Goal: Task Accomplishment & Management: Manage account settings

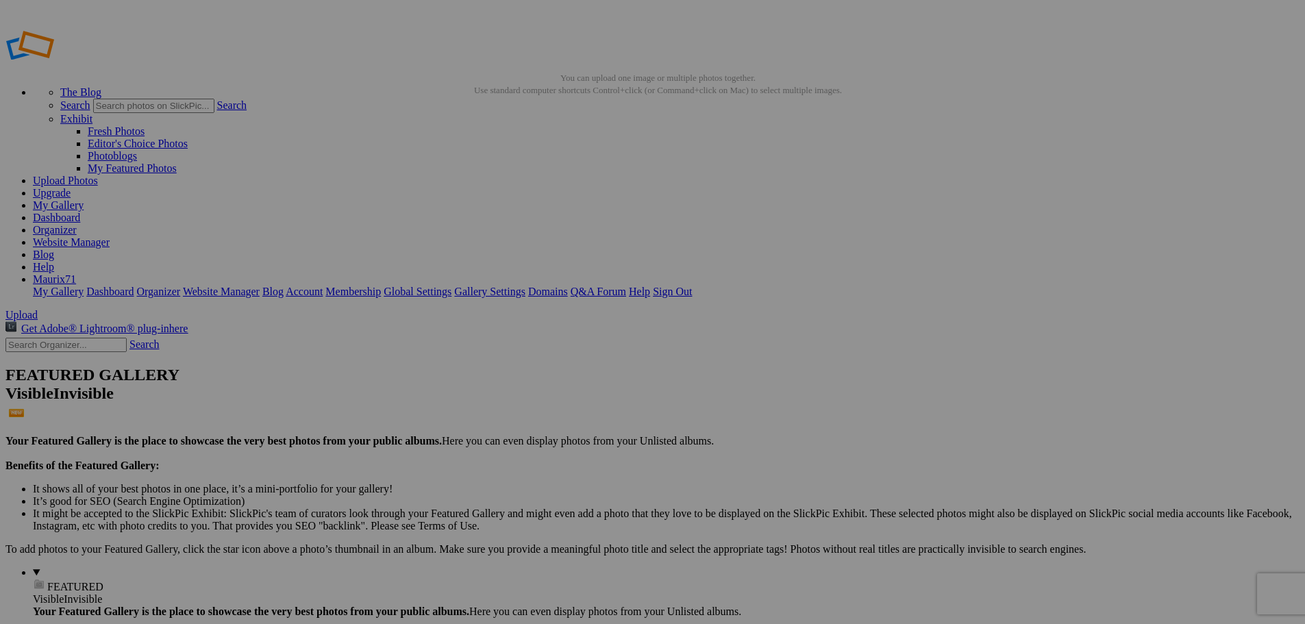
type input "SCATTI PRIVATI"
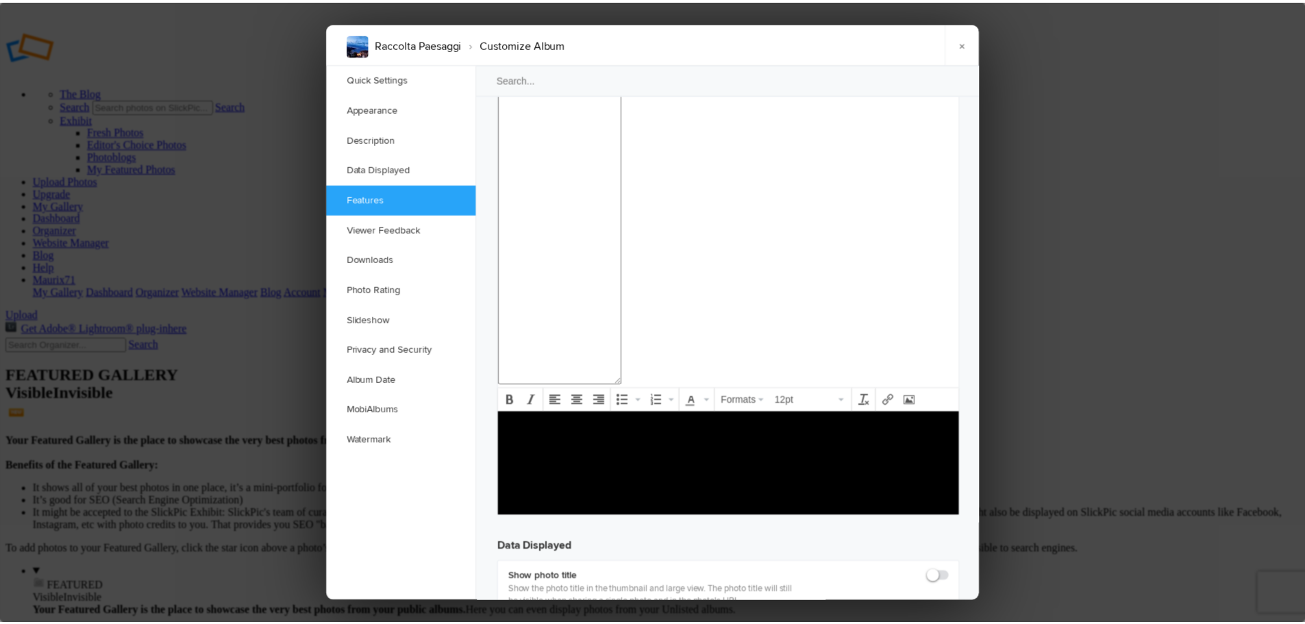
scroll to position [1508, 0]
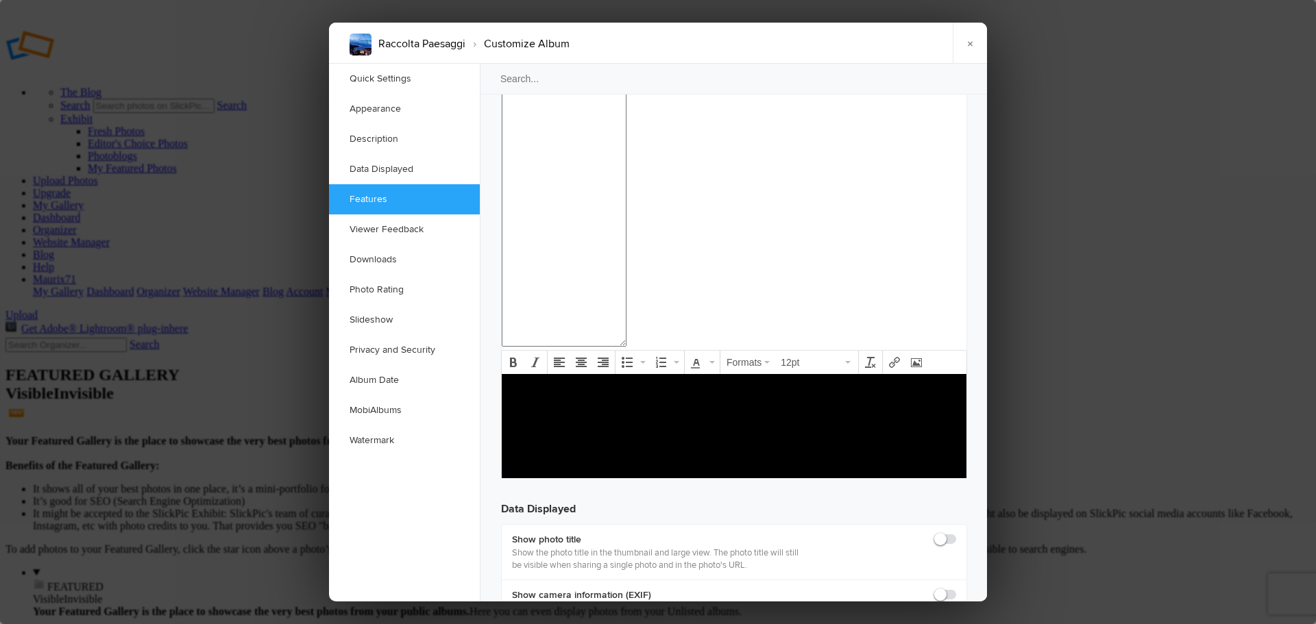
checkbox input "true"
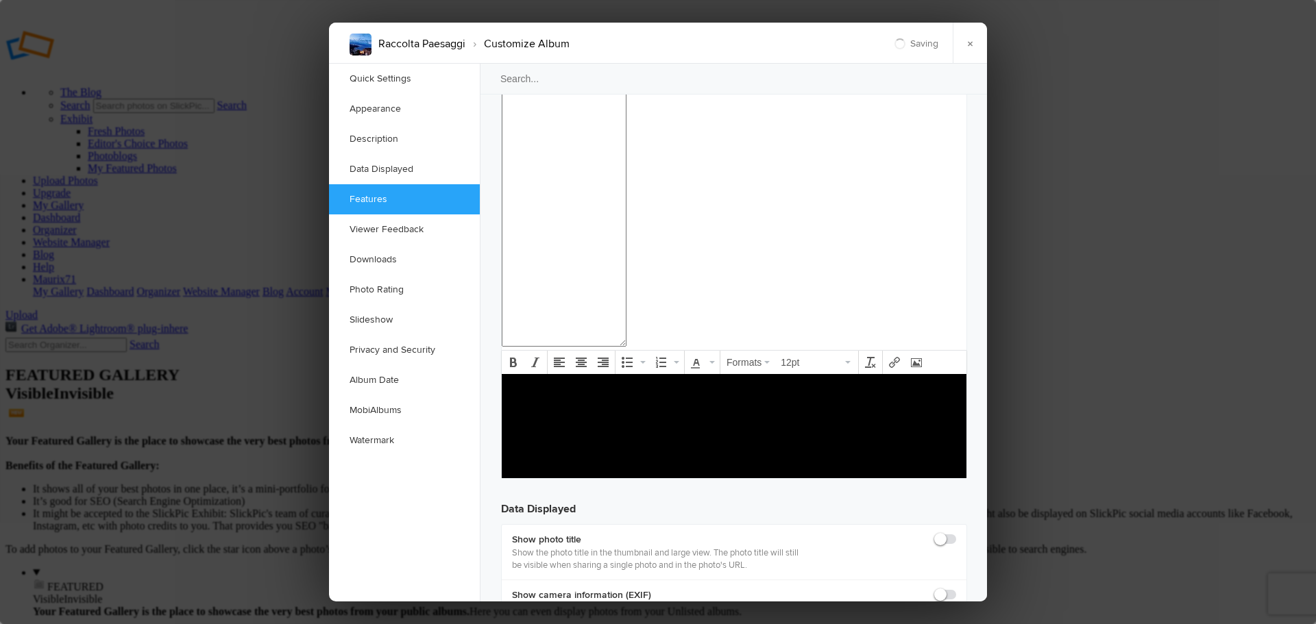
checkbox input "true"
click at [974, 41] on link "×" at bounding box center [969, 43] width 34 height 41
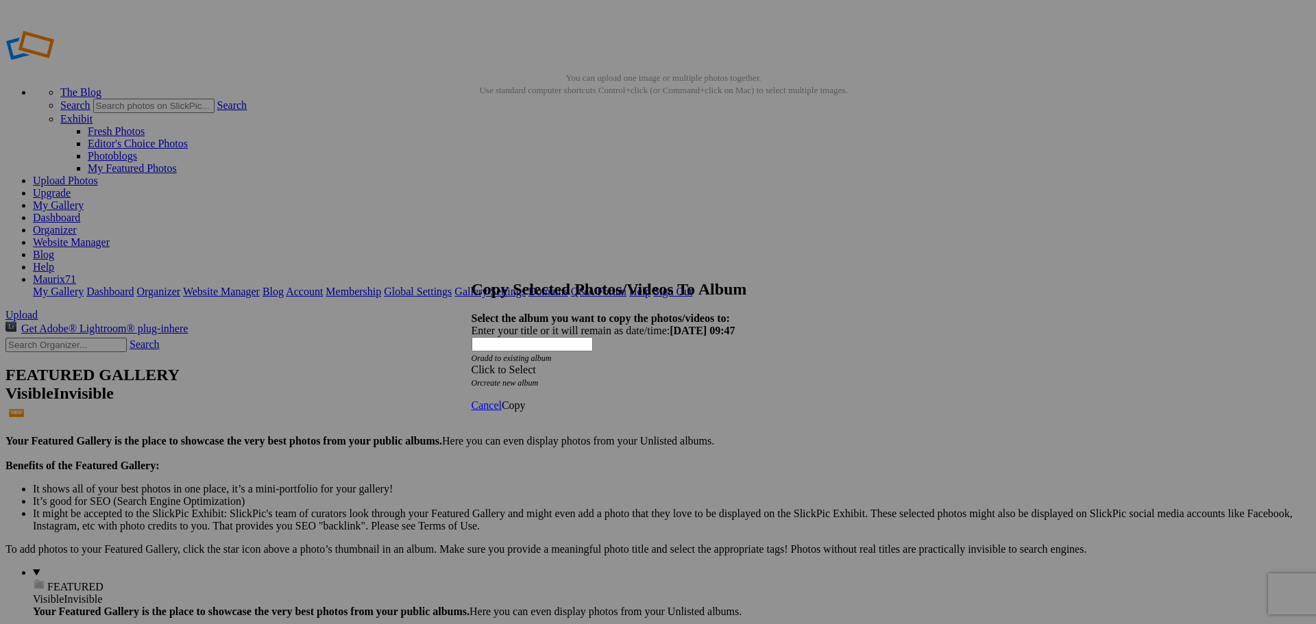
click at [576, 364] on div "Click to Select" at bounding box center [652, 370] width 363 height 12
click at [561, 383] on span "RACCOLTA PAESAGGI 24-25" at bounding box center [600, 377] width 141 height 12
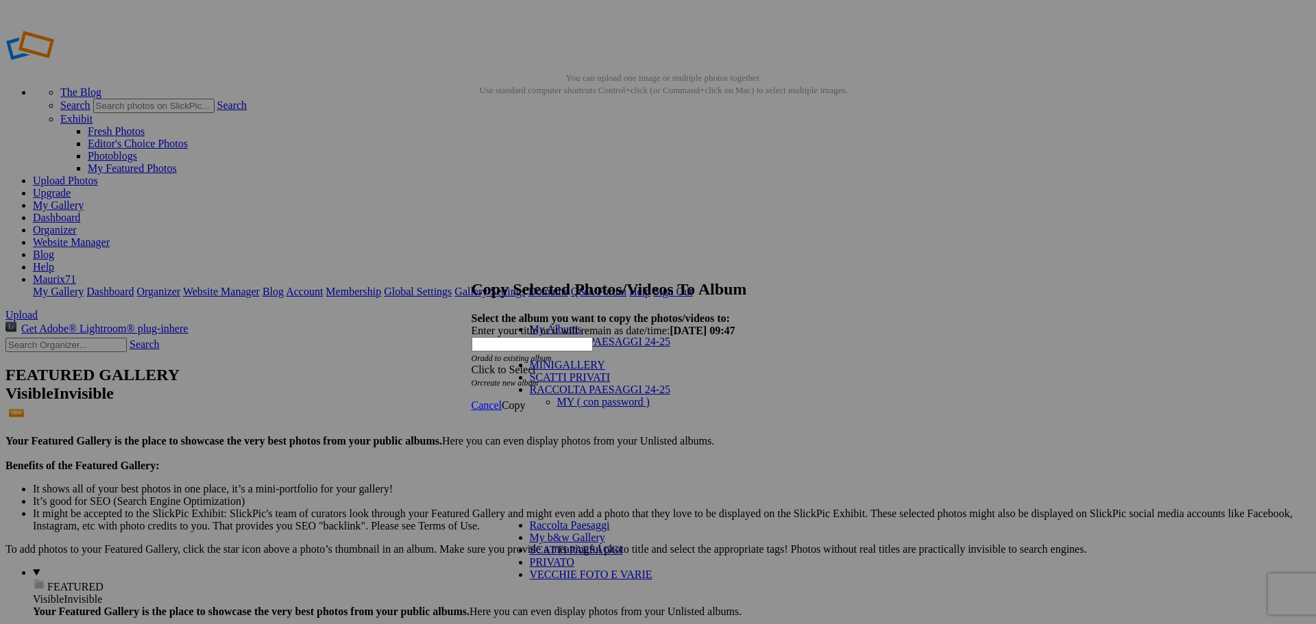
click at [502, 400] on span "Cancel" at bounding box center [486, 406] width 30 height 12
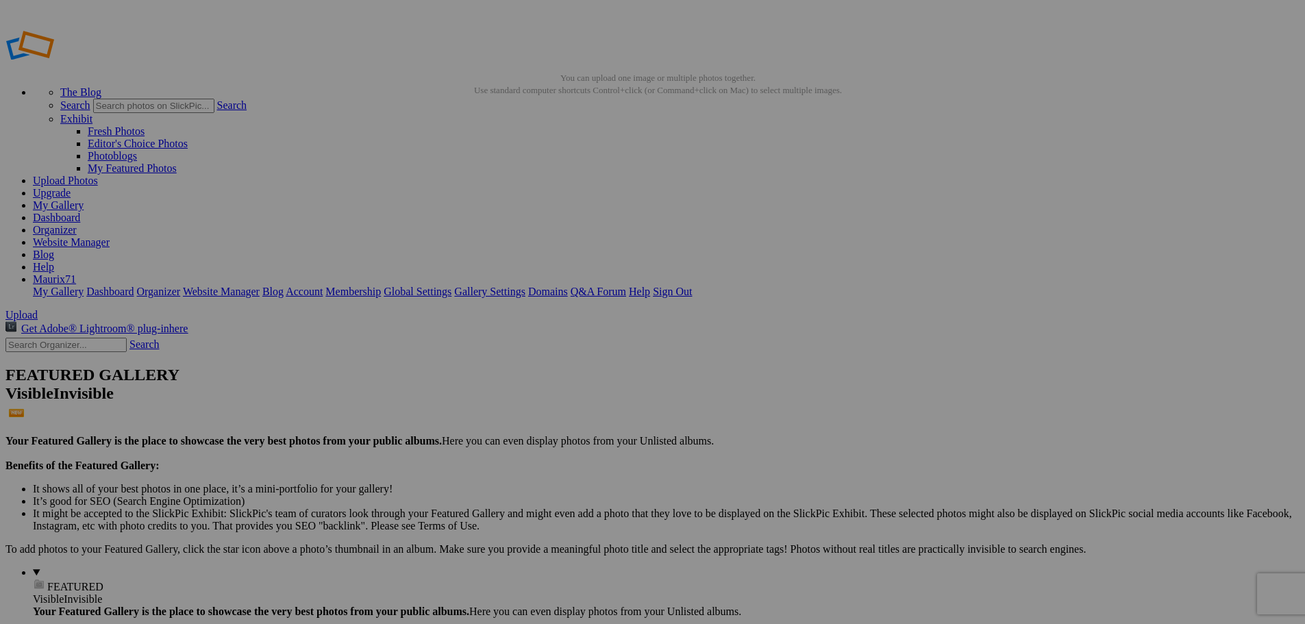
click at [528, 362] on link "Yes" at bounding box center [520, 365] width 16 height 12
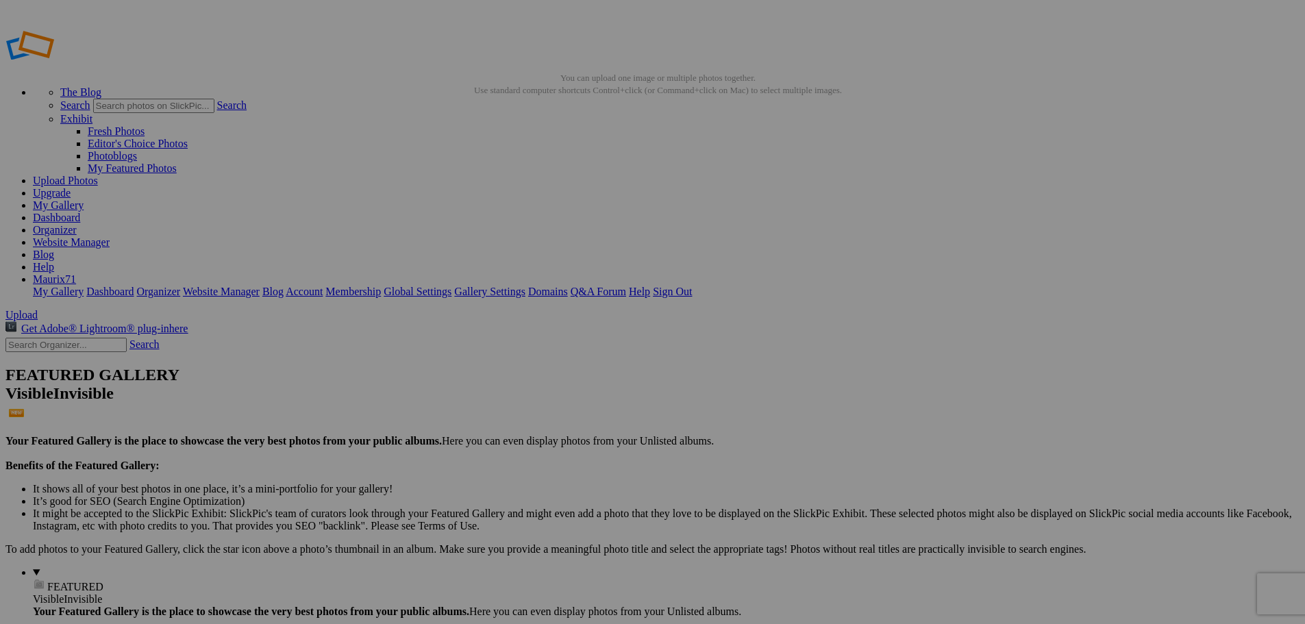
click at [562, 408] on span "Yes" at bounding box center [554, 414] width 16 height 12
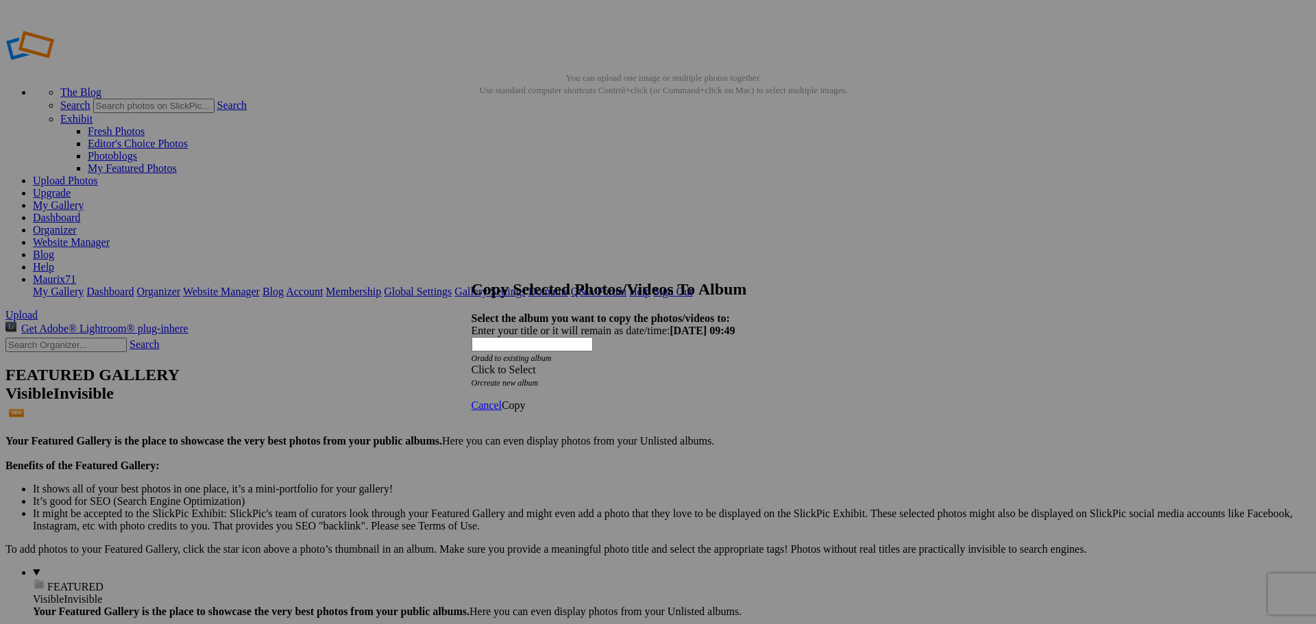
click at [561, 364] on div "Click to Select" at bounding box center [652, 370] width 363 height 12
click at [564, 383] on span "RACCOLTA PAESAGGI 24-25" at bounding box center [600, 377] width 141 height 12
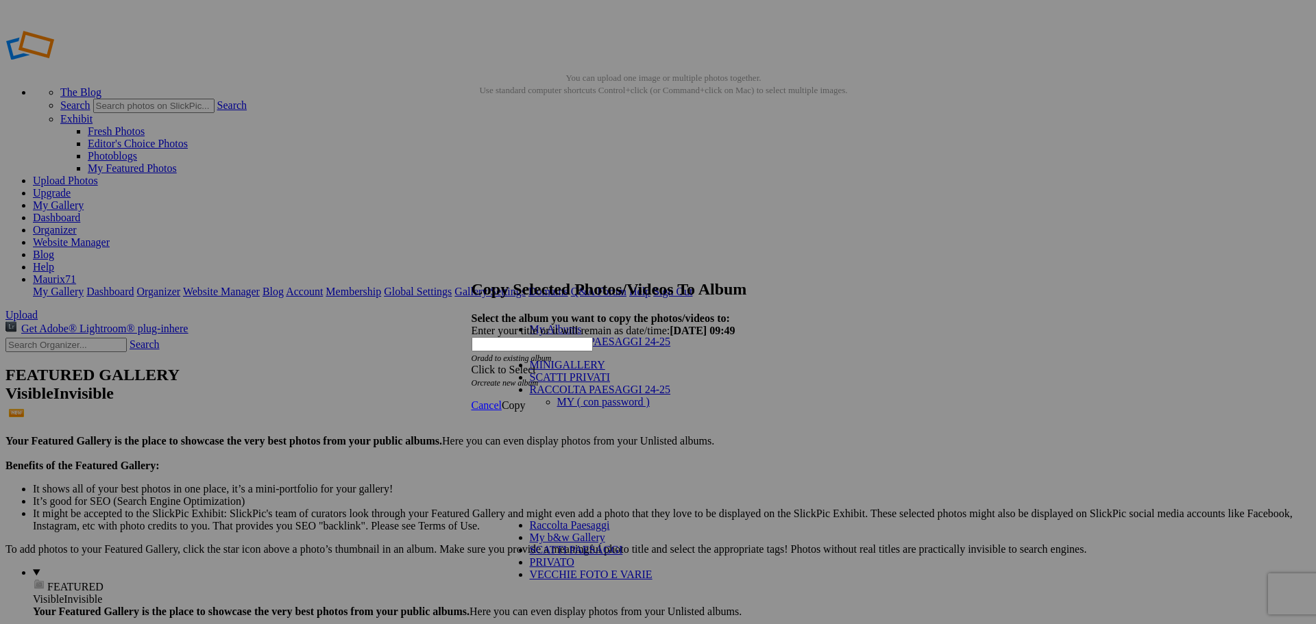
click at [557, 396] on link "MY ( con password )" at bounding box center [603, 402] width 93 height 12
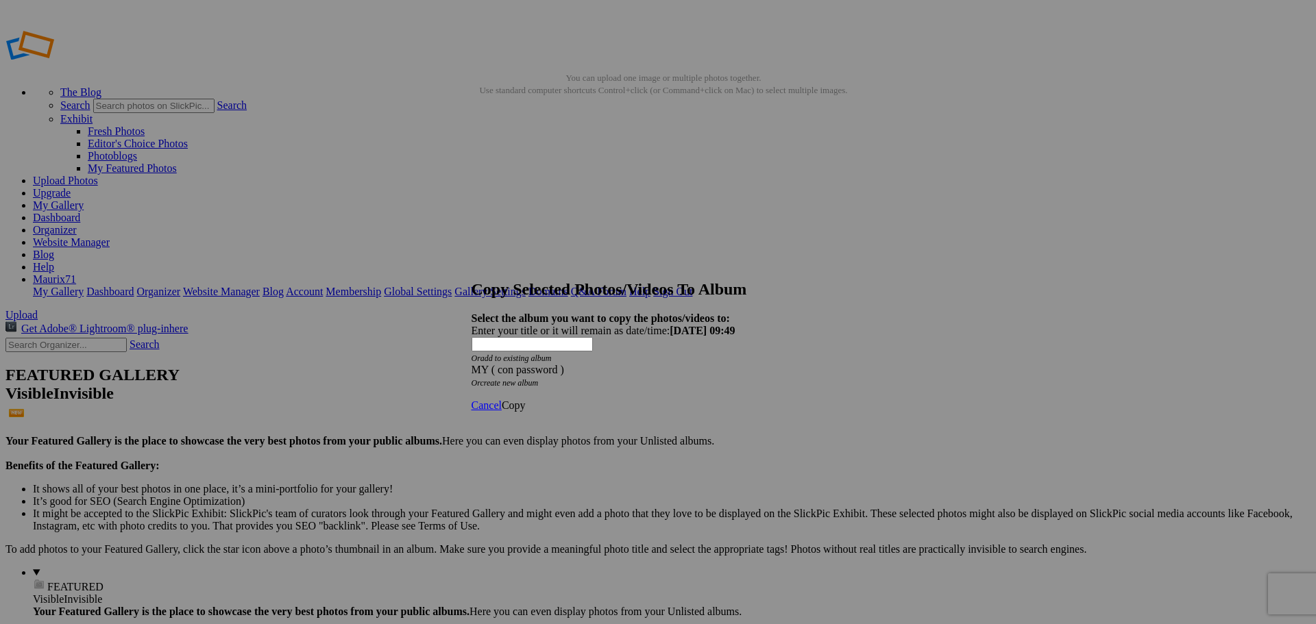
click at [526, 400] on span "Copy" at bounding box center [514, 406] width 24 height 12
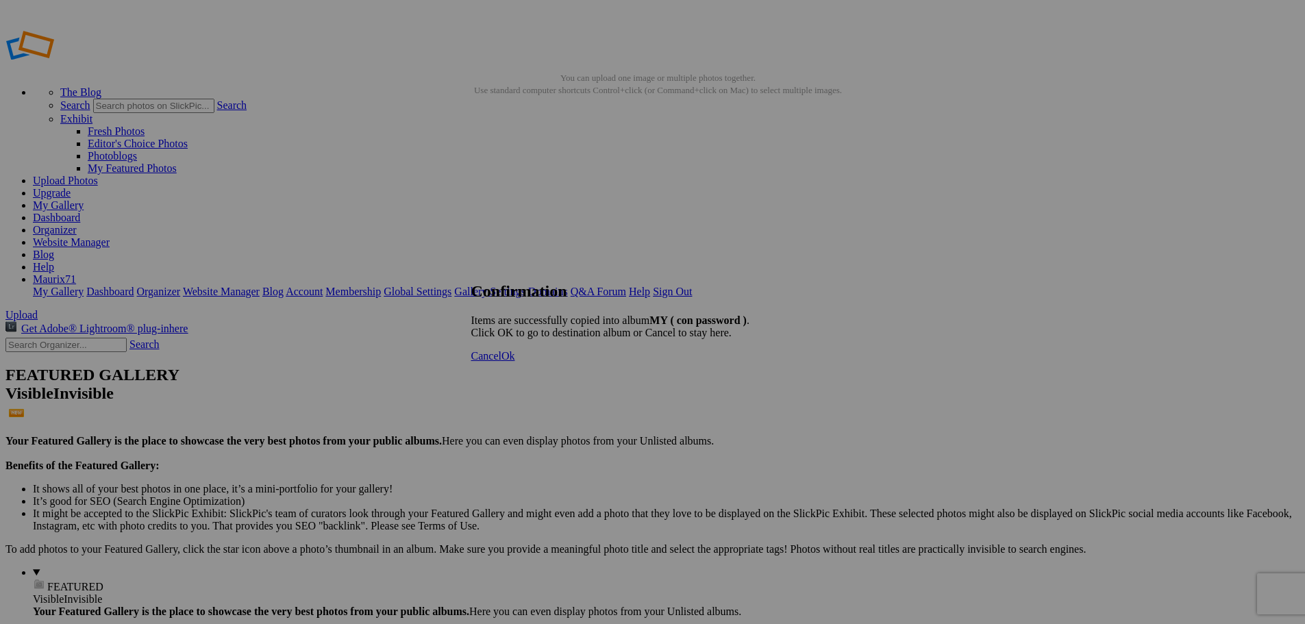
click at [515, 362] on span "Ok" at bounding box center [509, 356] width 14 height 12
click at [323, 286] on link "Account" at bounding box center [304, 292] width 37 height 12
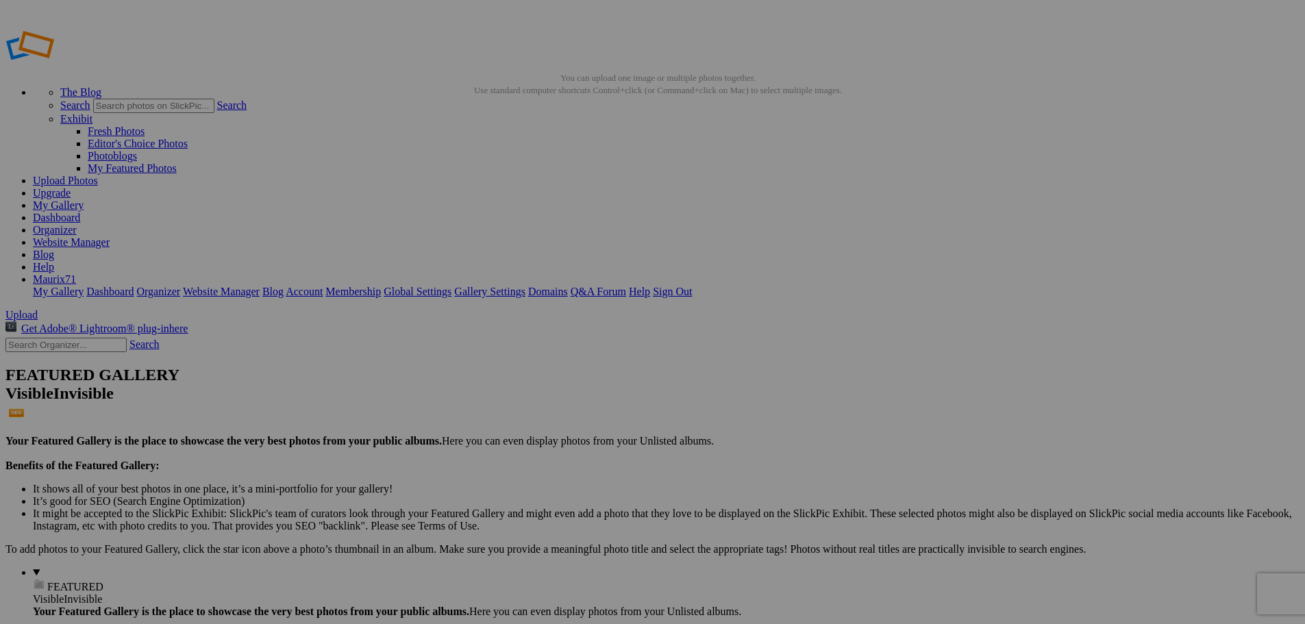
click at [80, 212] on link "Dashboard" at bounding box center [56, 218] width 47 height 12
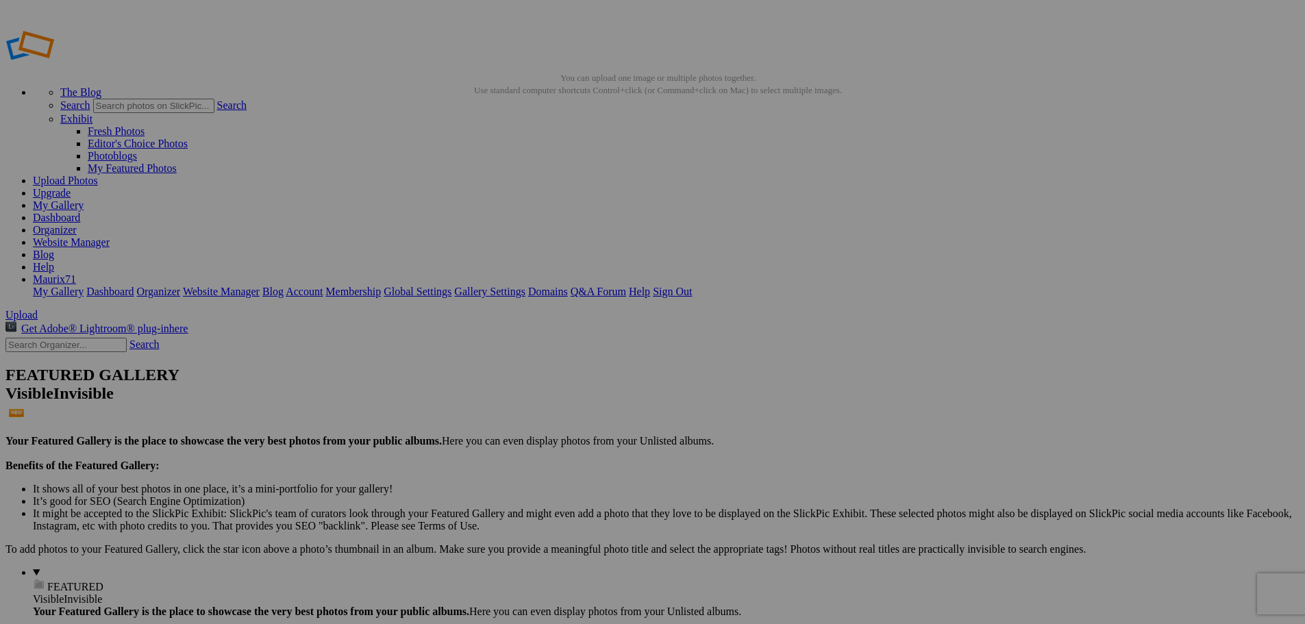
drag, startPoint x: 77, startPoint y: 571, endPoint x: 95, endPoint y: 487, distance: 86.8
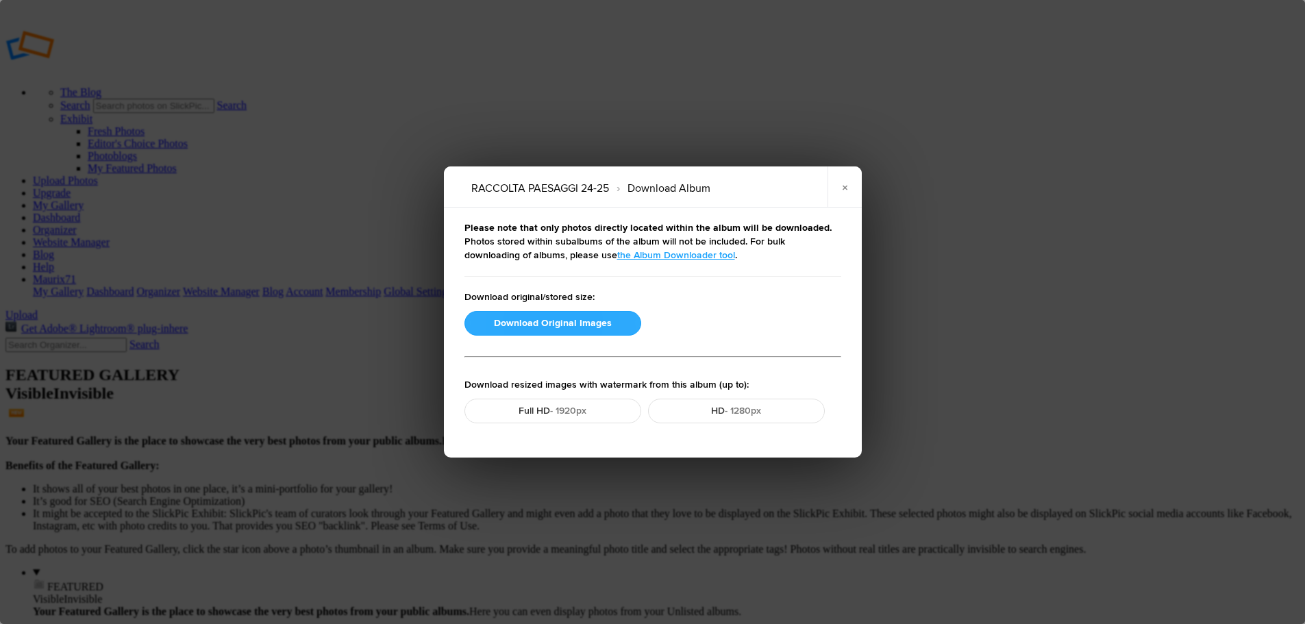
click at [610, 332] on button "Download Original Images" at bounding box center [553, 323] width 177 height 25
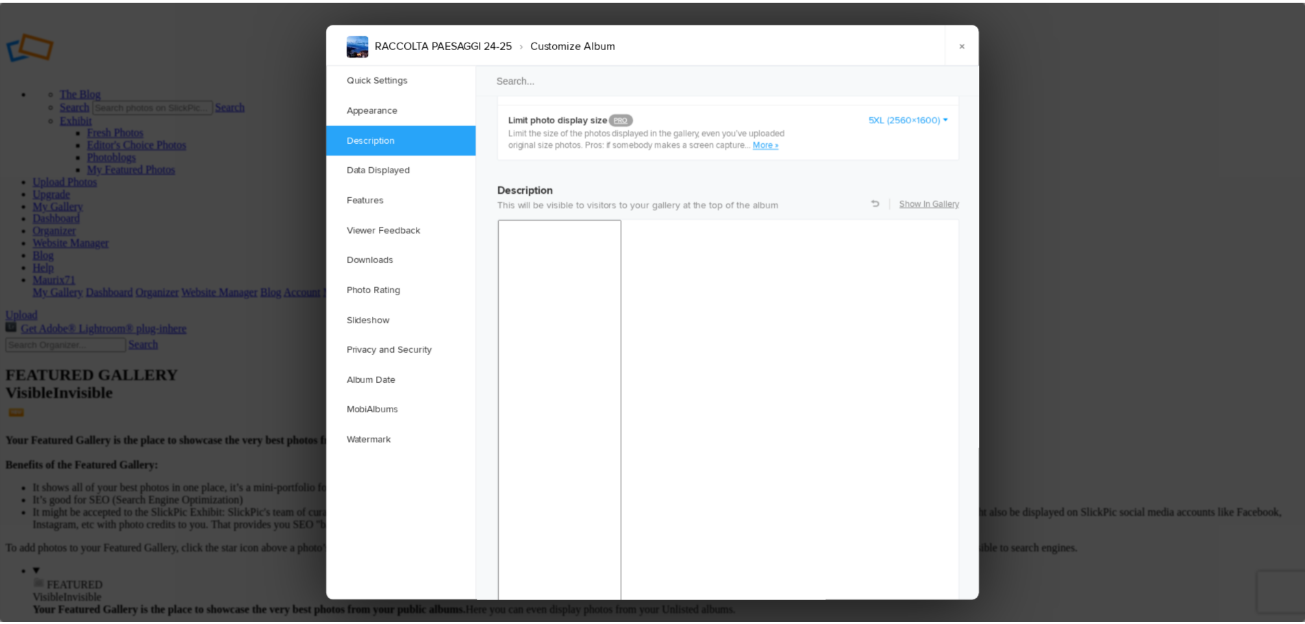
scroll to position [1033, 0]
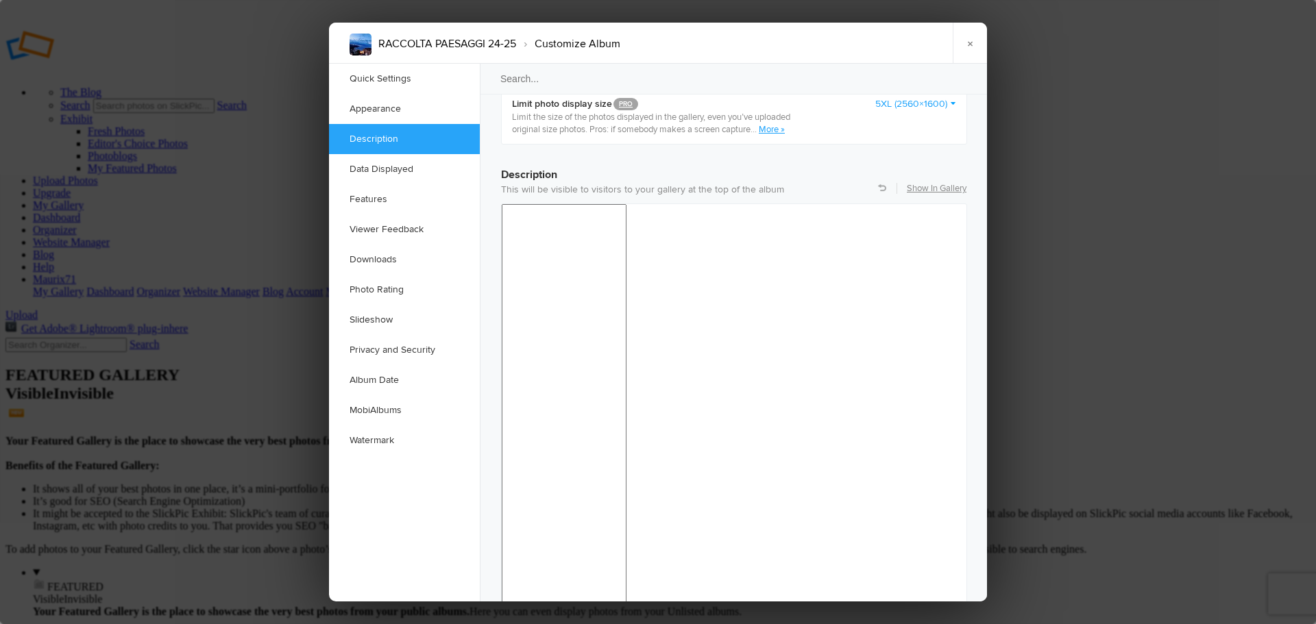
drag, startPoint x: 581, startPoint y: 865, endPoint x: 502, endPoint y: 862, distance: 78.9
click at [815, 306] on div "24pt" at bounding box center [839, 309] width 126 height 19
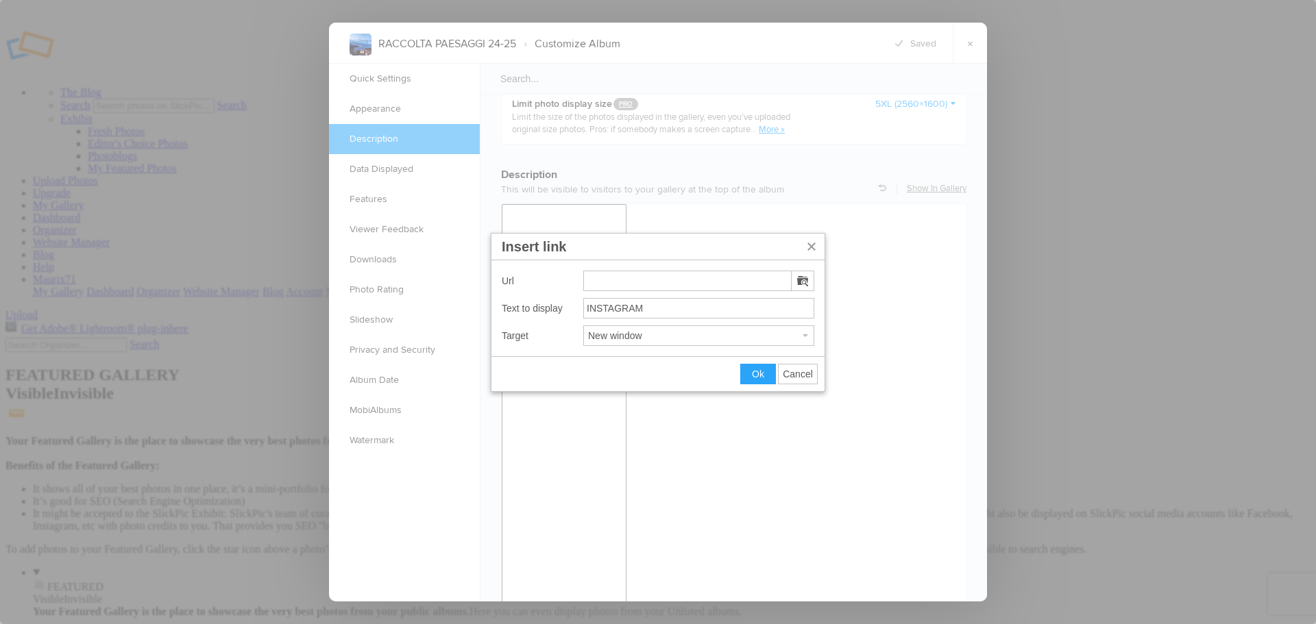
type input "https://instagram.com/ilcastellosulmare"
click at [750, 378] on button "Ok" at bounding box center [758, 374] width 34 height 19
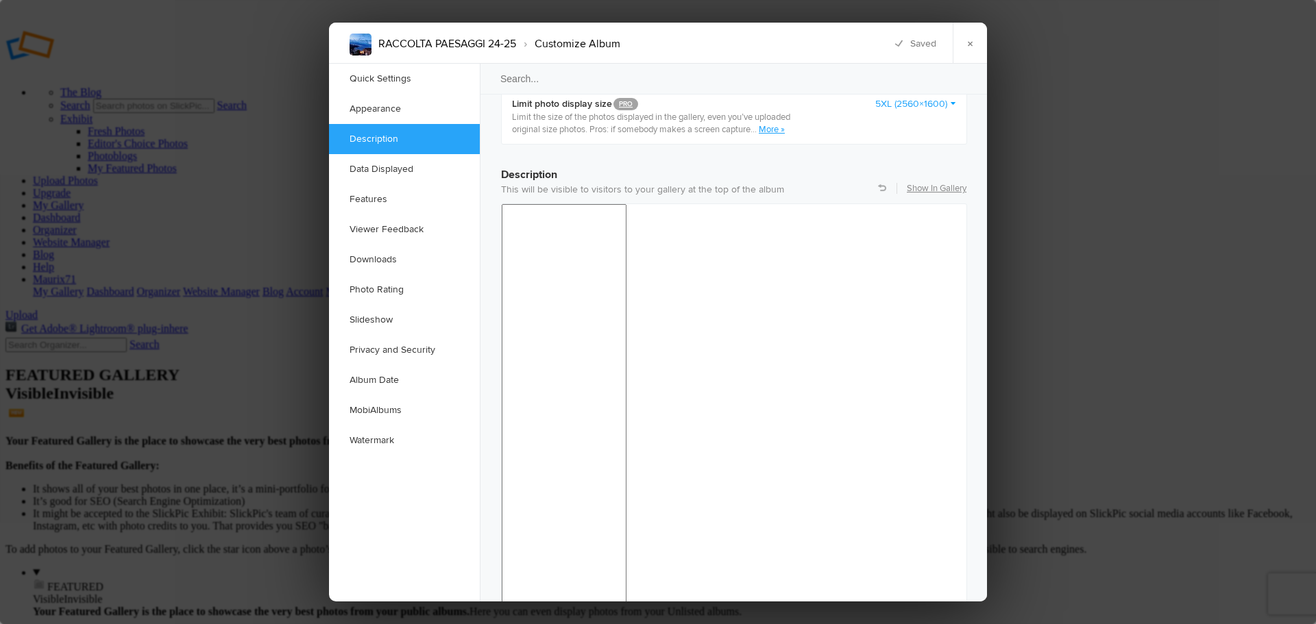
drag, startPoint x: 643, startPoint y: 870, endPoint x: 495, endPoint y: 870, distance: 148.0
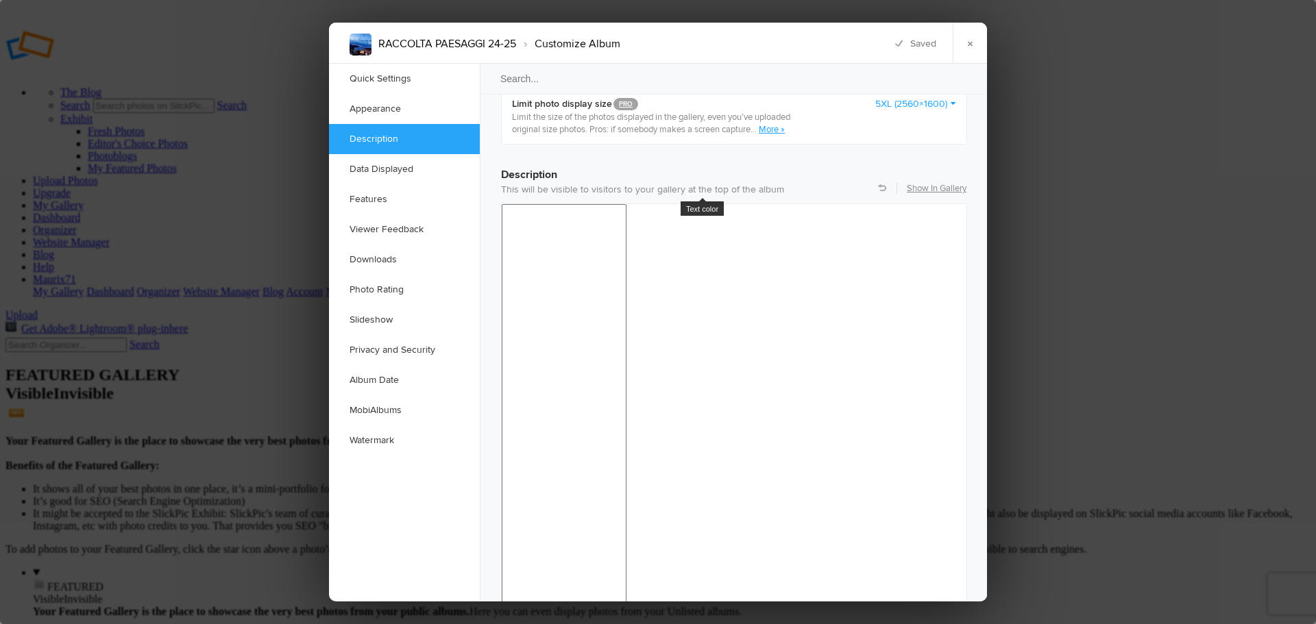
click at [653, 241] on div at bounding box center [657, 241] width 12 height 12
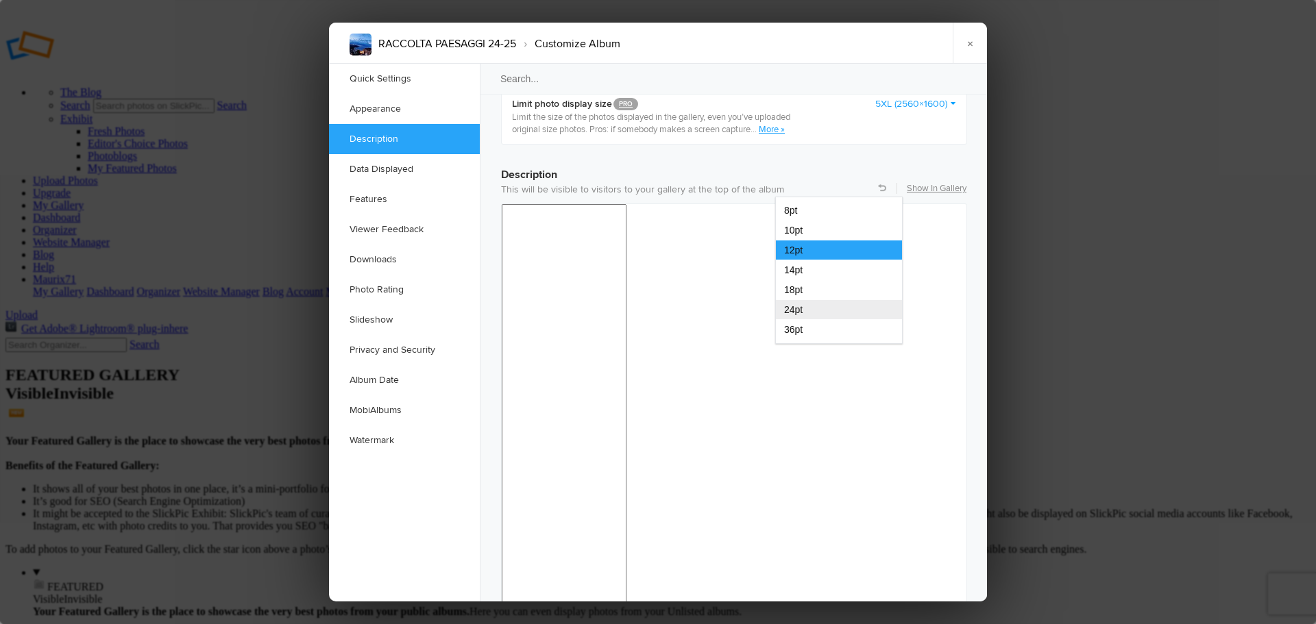
click at [812, 310] on div "24pt" at bounding box center [839, 309] width 126 height 19
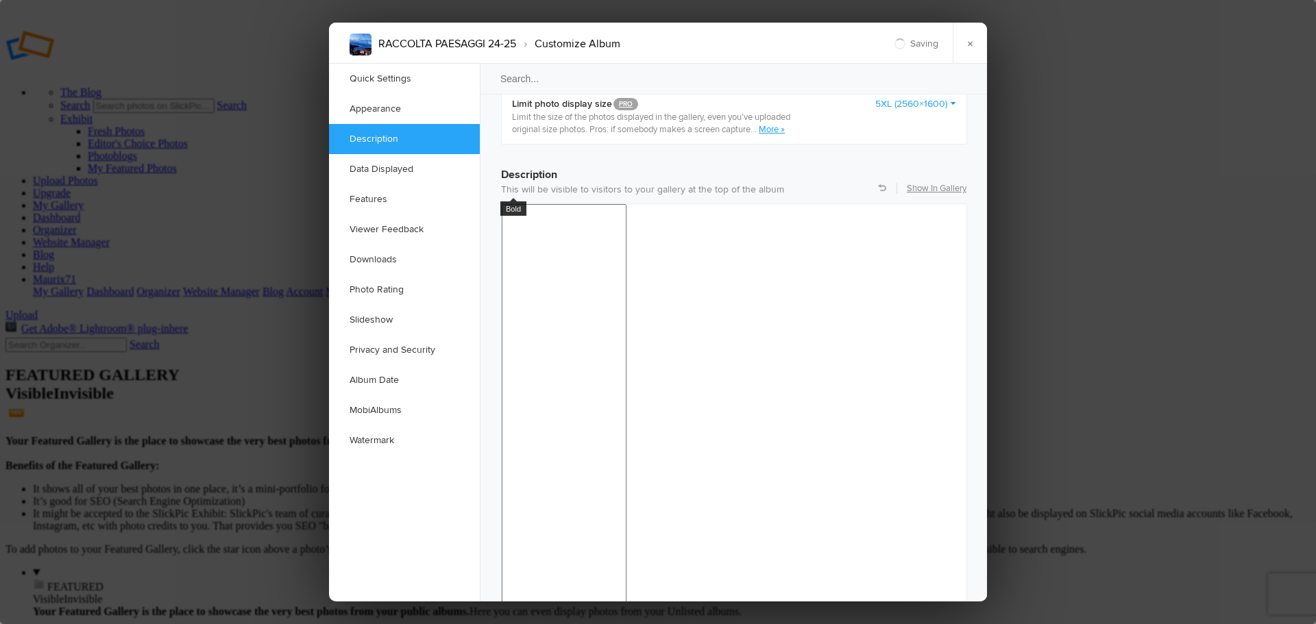
drag, startPoint x: 665, startPoint y: 941, endPoint x: 497, endPoint y: 952, distance: 168.2
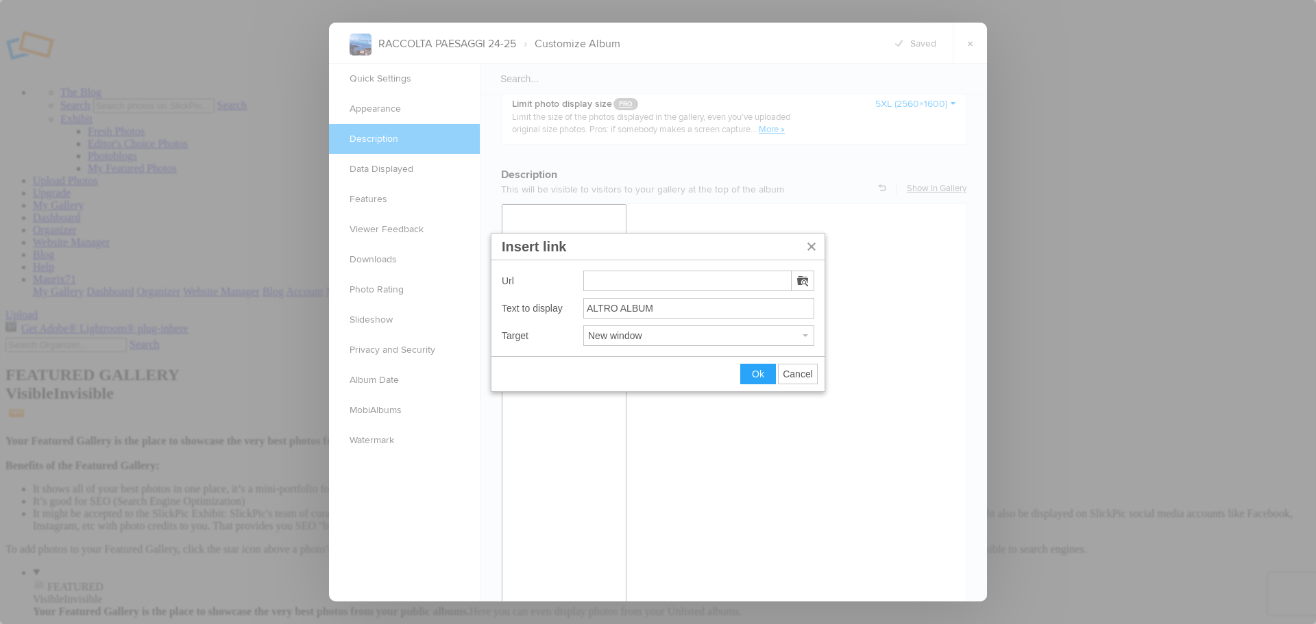
type input "https://imageevent.com/redbully71/raccoltascatti"
click at [754, 377] on span "Ok" at bounding box center [758, 374] width 12 height 11
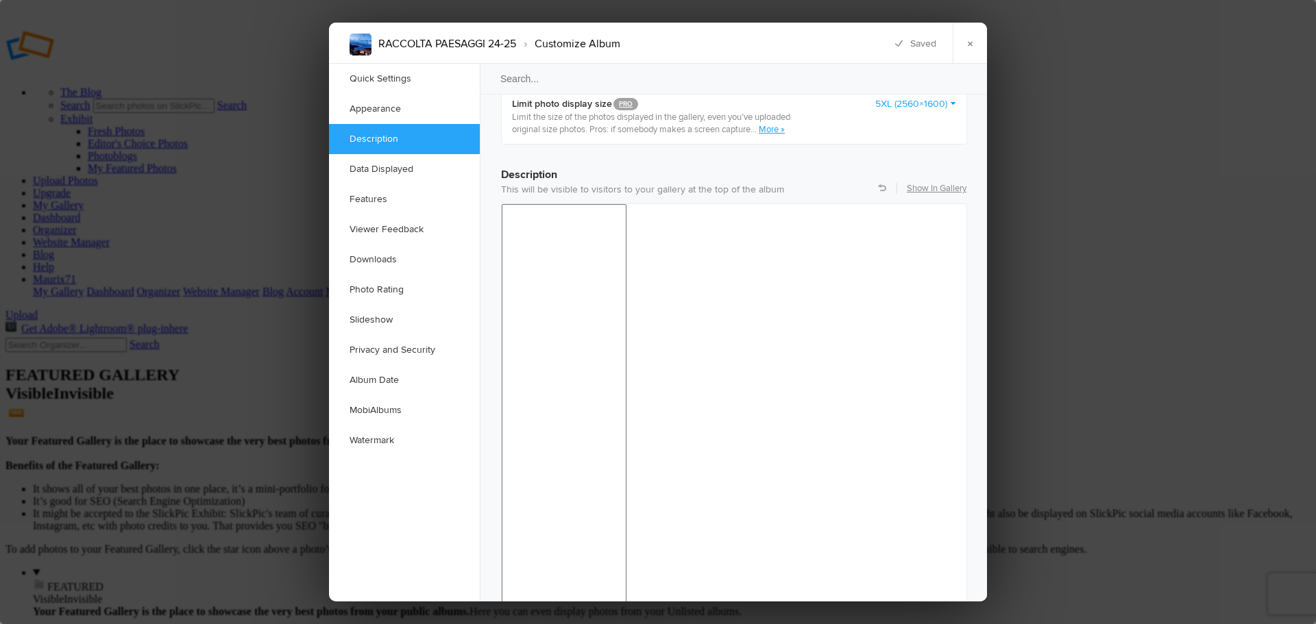
drag, startPoint x: 665, startPoint y: 939, endPoint x: 493, endPoint y: 944, distance: 172.8
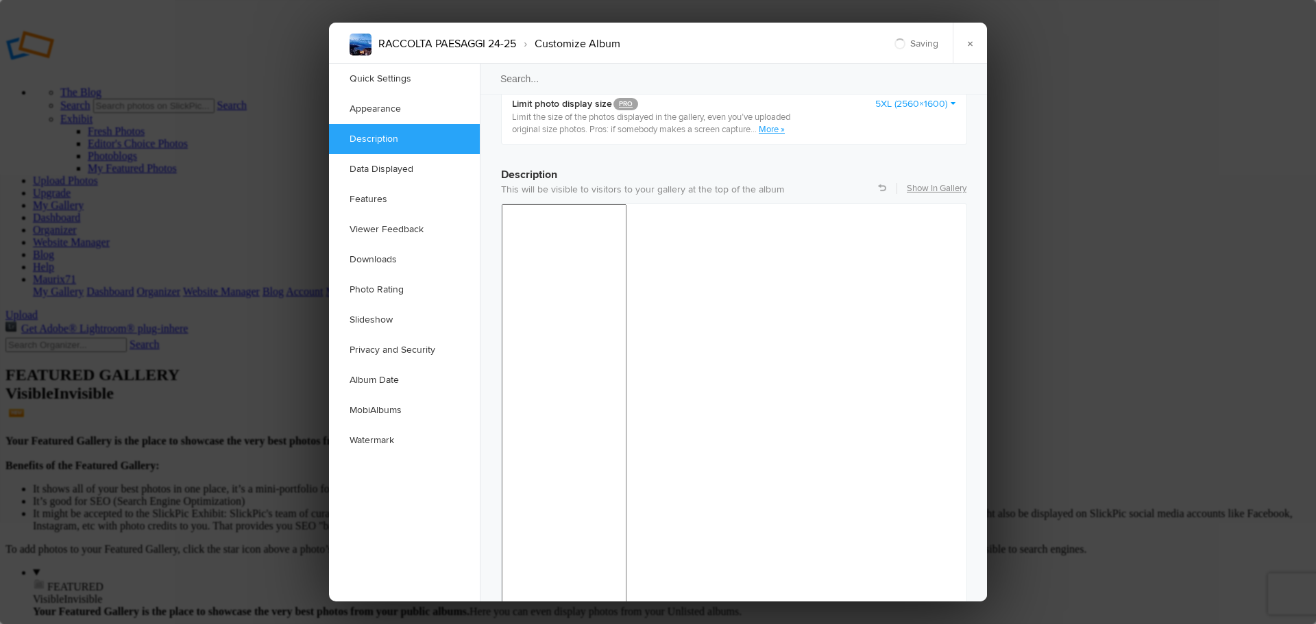
click at [974, 41] on link "×" at bounding box center [969, 43] width 34 height 41
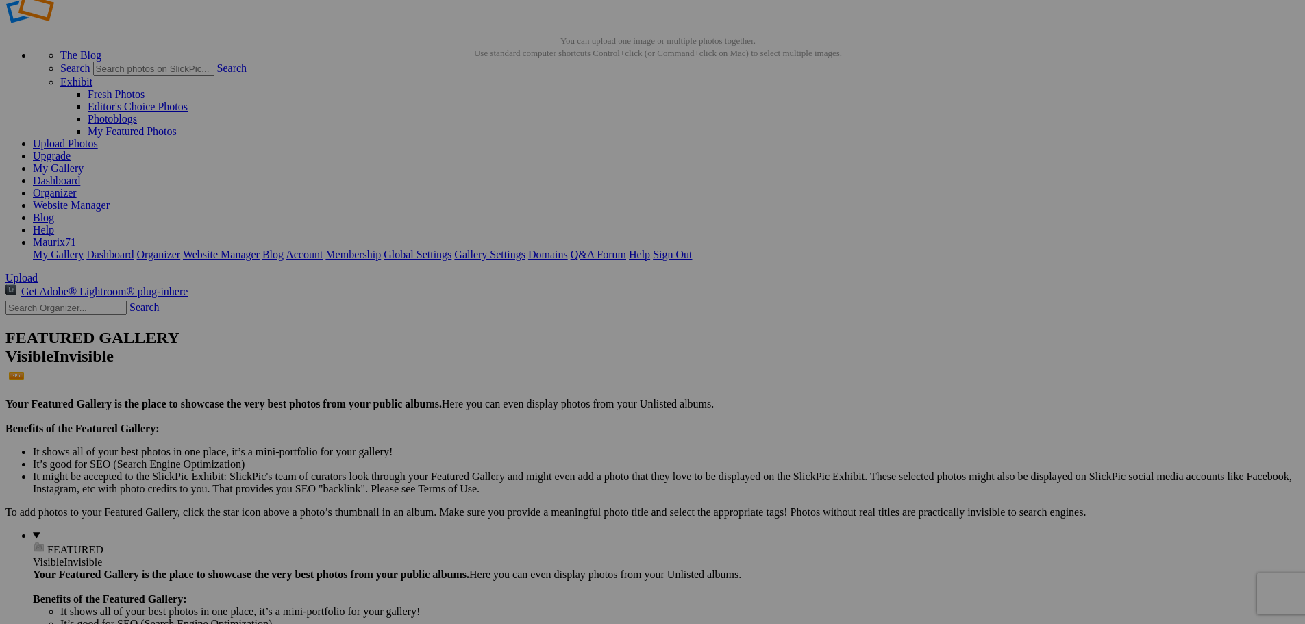
scroll to position [6, 0]
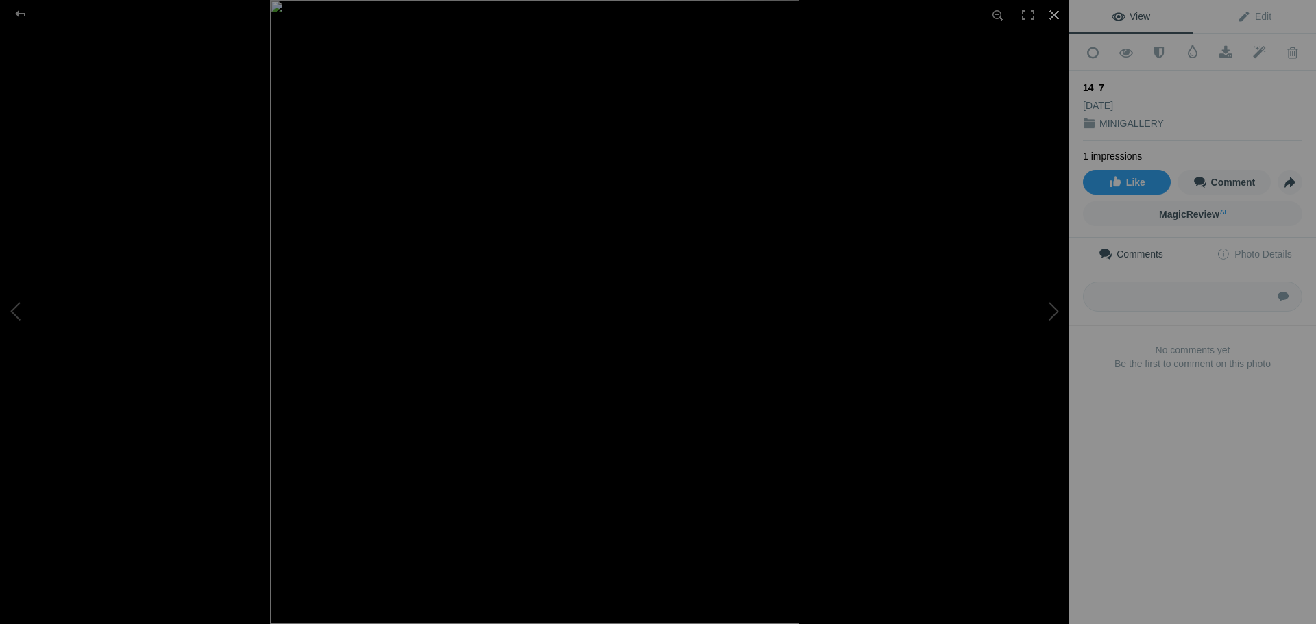
click at [1055, 11] on div at bounding box center [1054, 15] width 30 height 30
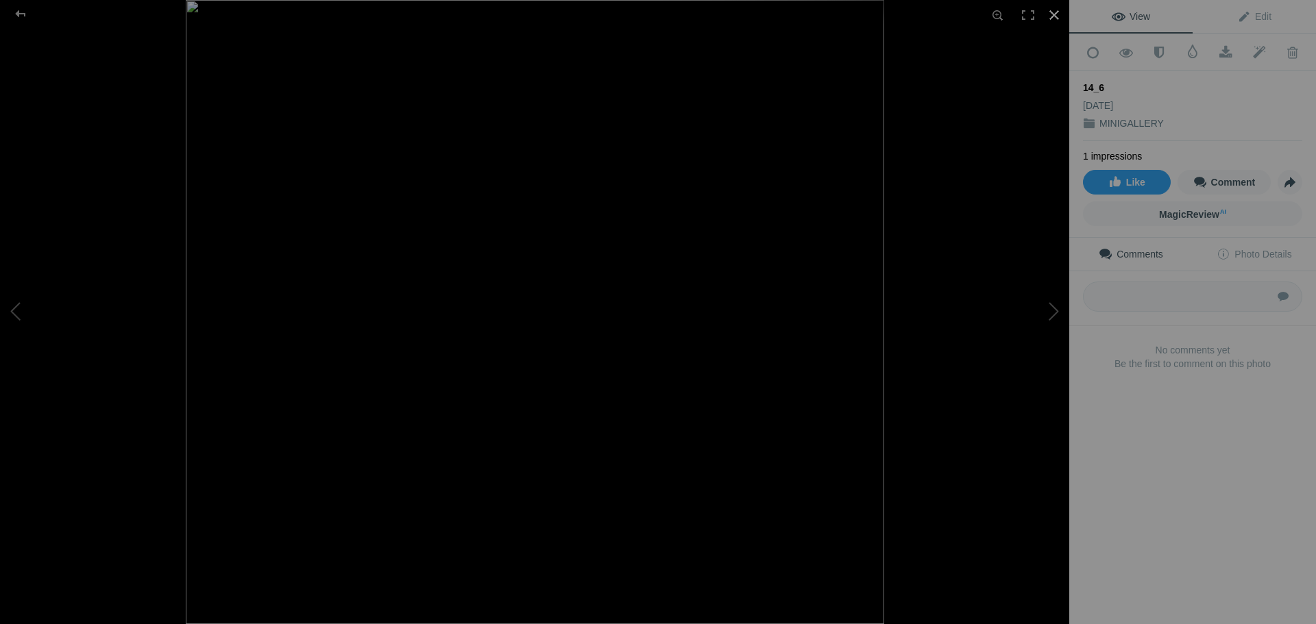
click at [1052, 12] on div at bounding box center [1054, 15] width 30 height 30
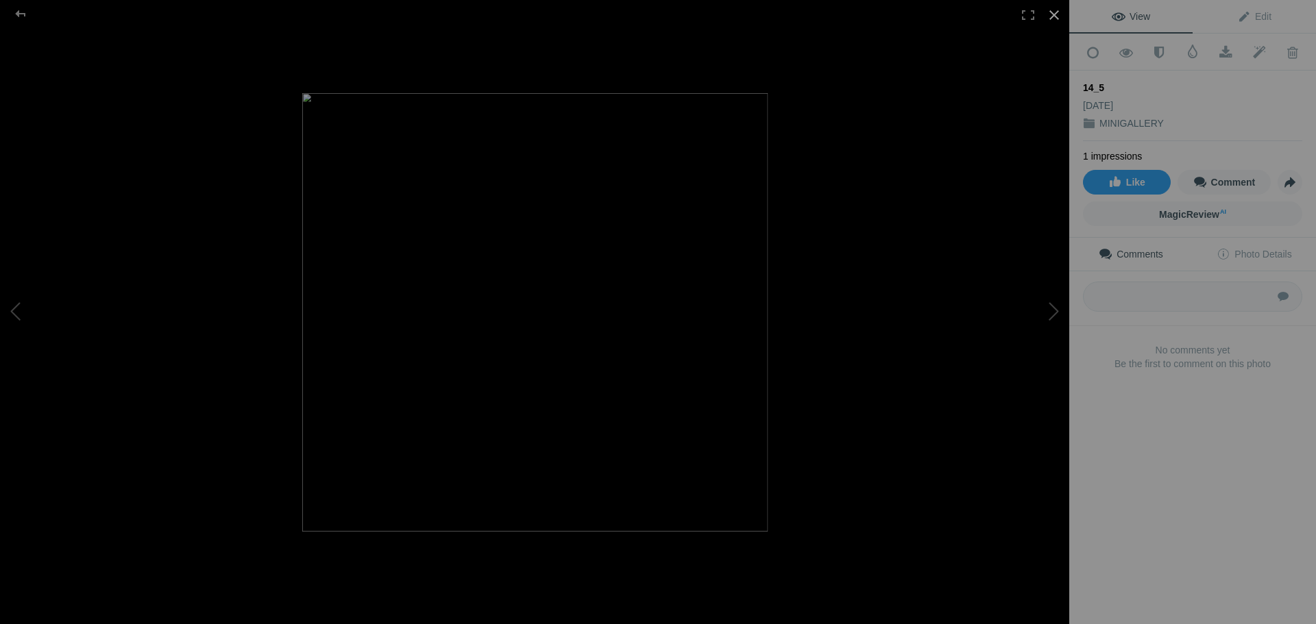
click at [1052, 14] on div at bounding box center [1054, 15] width 30 height 30
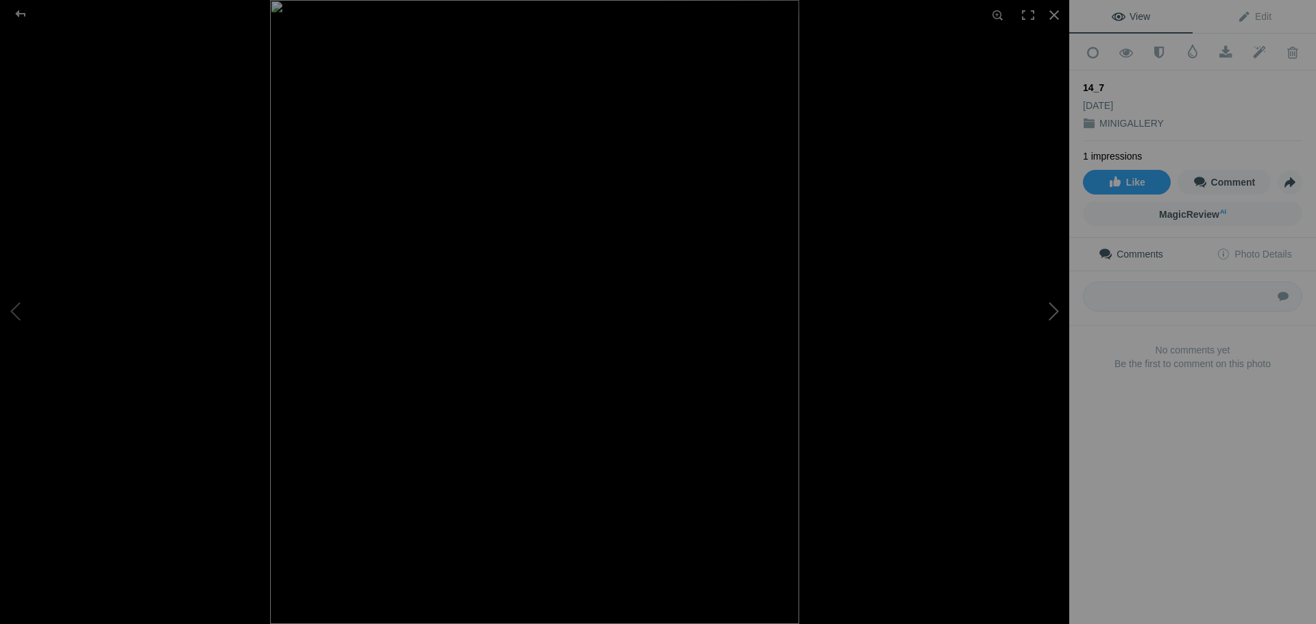
click at [1059, 315] on button at bounding box center [1017, 312] width 103 height 225
click at [1057, 10] on div at bounding box center [1054, 15] width 30 height 30
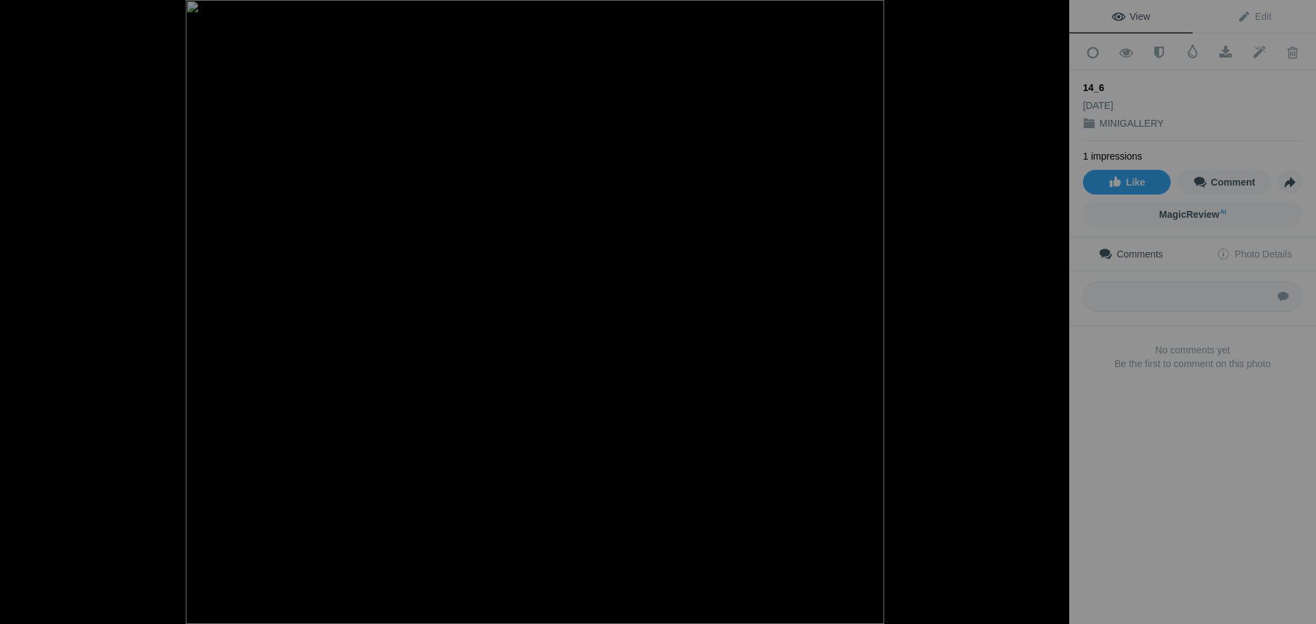
click at [1056, 11] on div at bounding box center [1054, 15] width 30 height 30
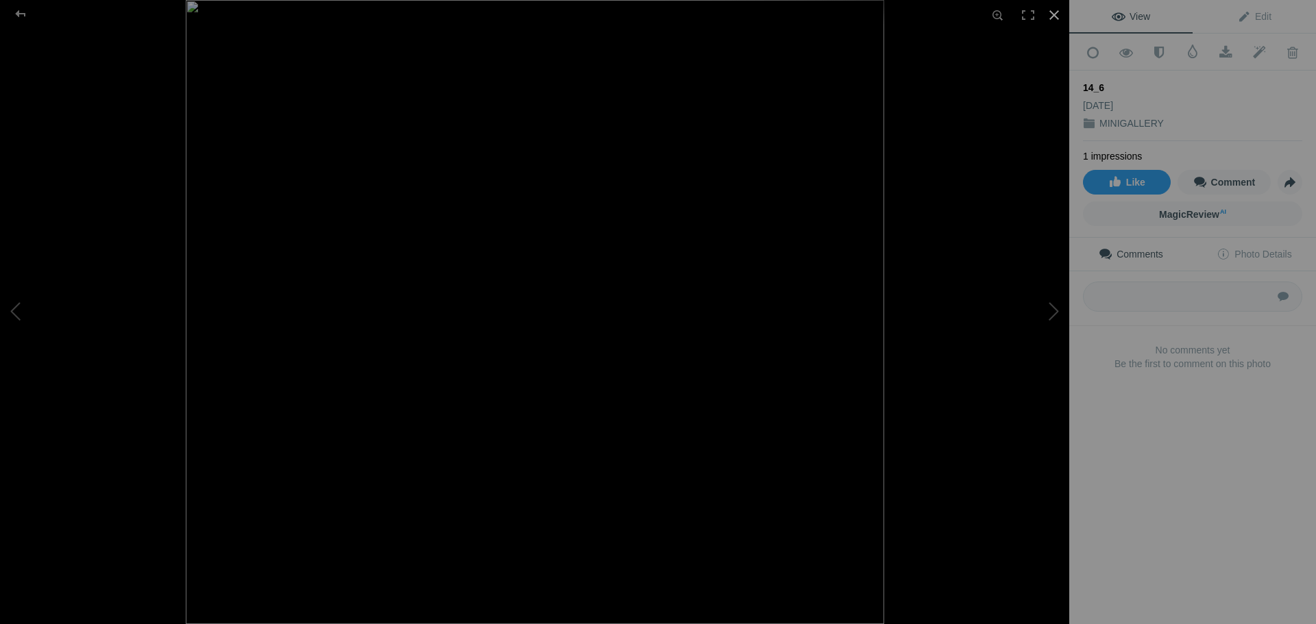
click at [1054, 16] on div at bounding box center [1054, 15] width 30 height 30
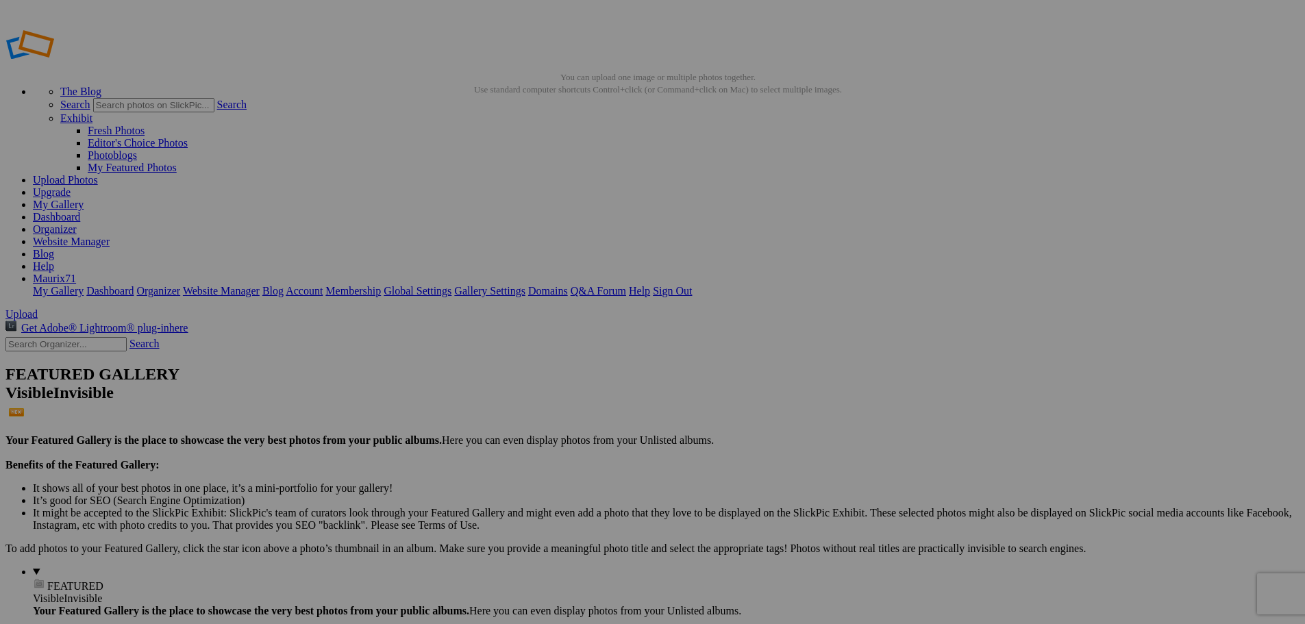
scroll to position [0, 0]
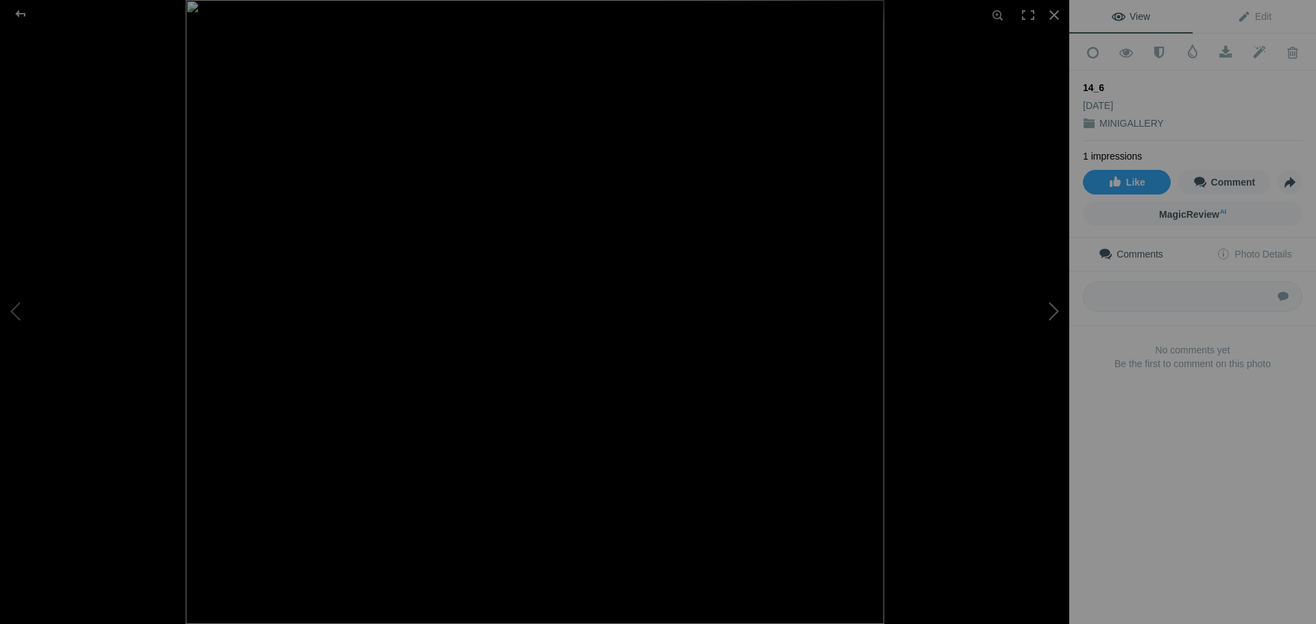
click at [1053, 310] on button at bounding box center [1017, 312] width 103 height 225
click at [1053, 312] on button at bounding box center [1017, 312] width 103 height 225
click at [1049, 12] on div at bounding box center [1054, 15] width 30 height 30
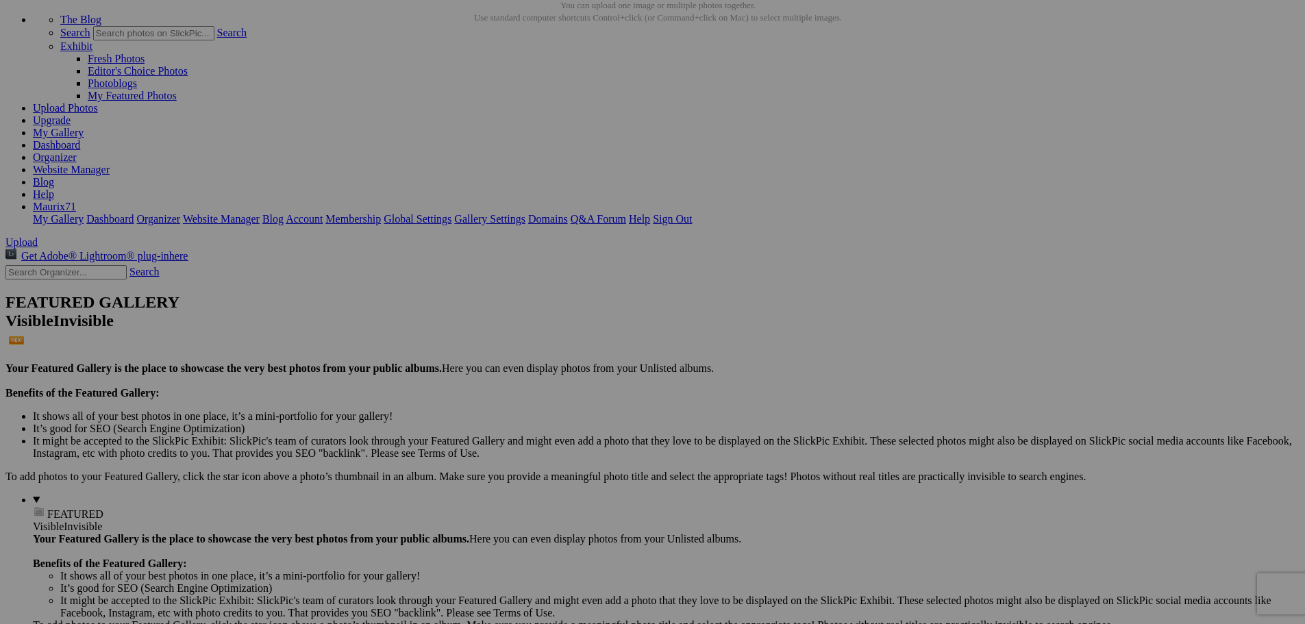
scroll to position [67, 0]
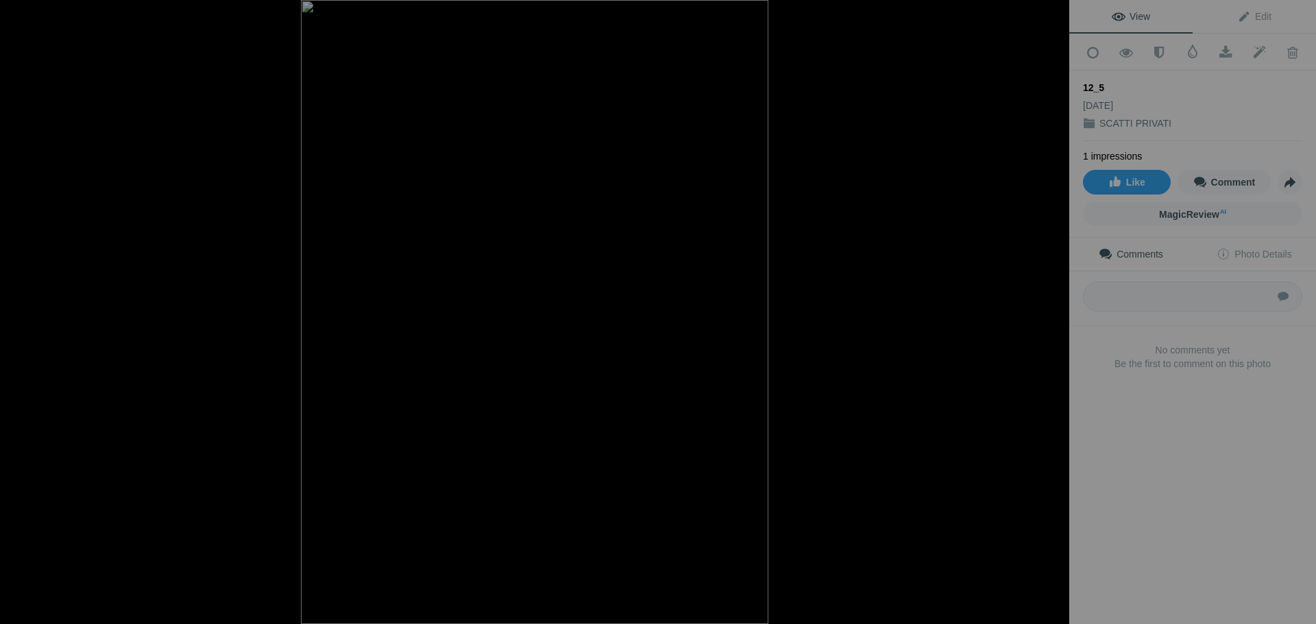
click at [1054, 16] on div at bounding box center [1054, 15] width 30 height 30
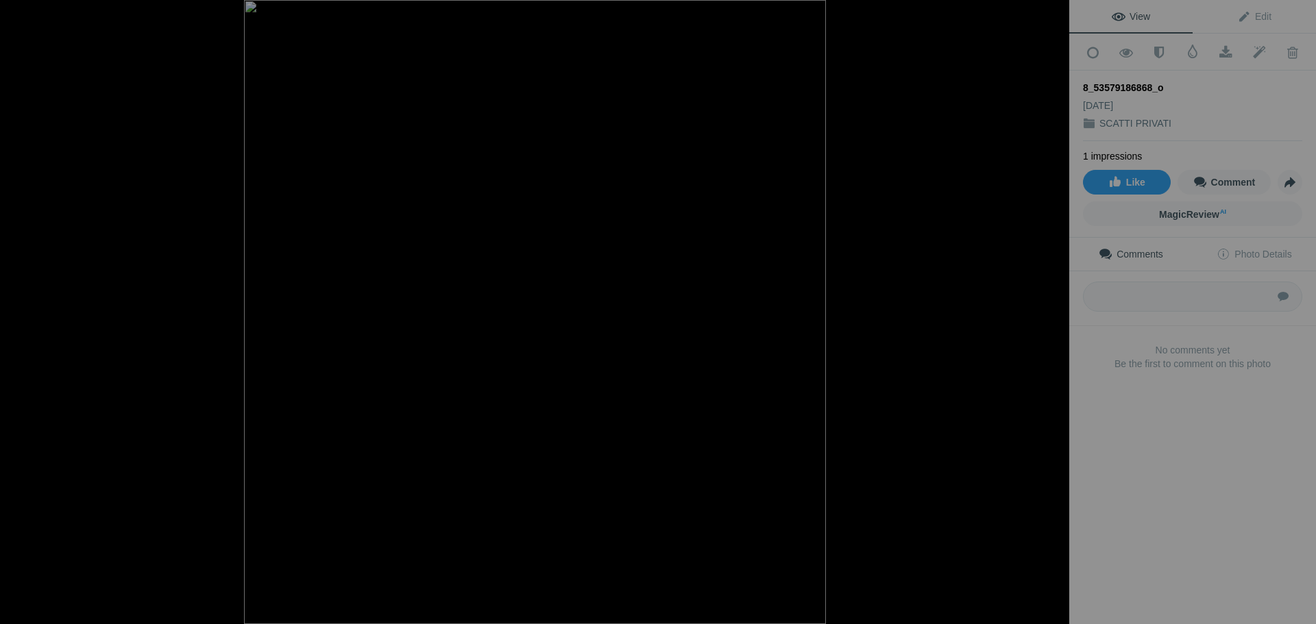
click at [1052, 18] on div at bounding box center [1054, 15] width 30 height 30
